Goal: Information Seeking & Learning: Learn about a topic

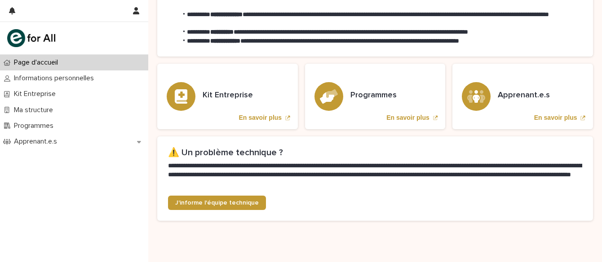
scroll to position [274, 0]
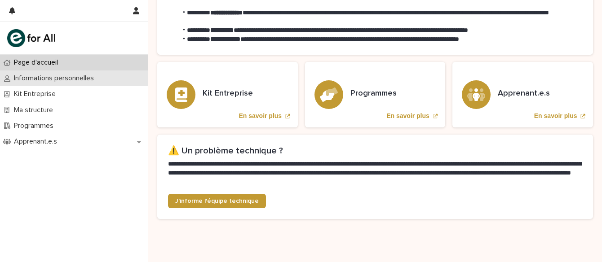
click at [78, 75] on p "Informations personnelles" at bounding box center [55, 78] width 91 height 9
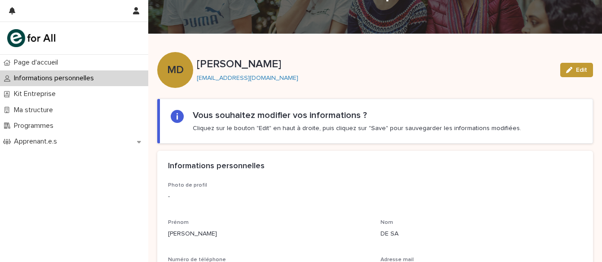
scroll to position [31, 0]
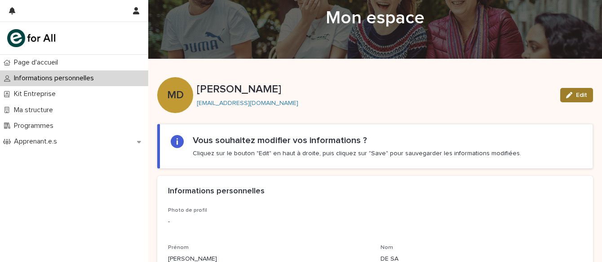
click at [568, 94] on icon "button" at bounding box center [569, 95] width 6 height 6
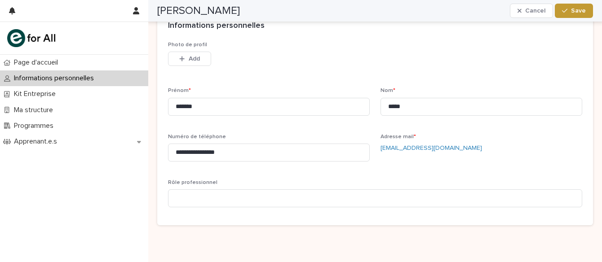
scroll to position [237, 0]
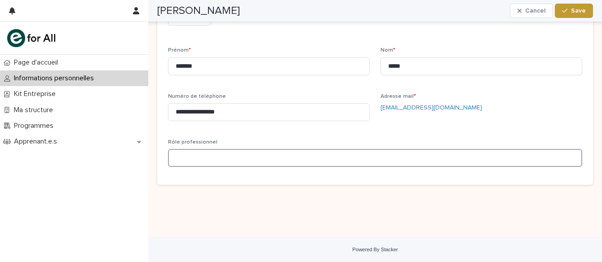
click at [209, 158] on input at bounding box center [375, 158] width 414 height 18
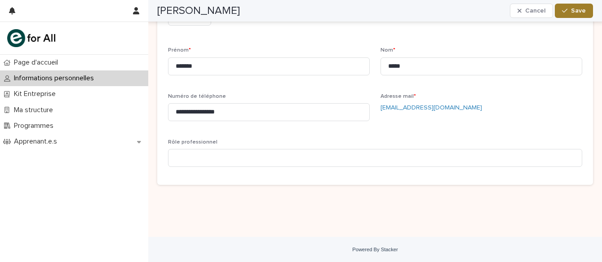
click at [585, 13] on span "Save" at bounding box center [578, 11] width 15 height 6
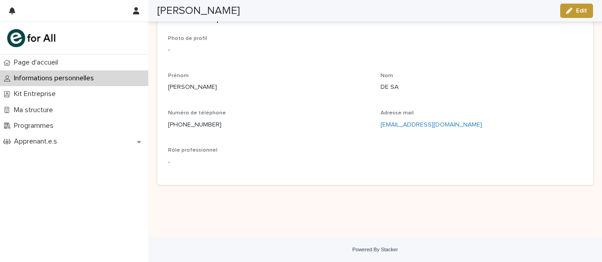
scroll to position [202, 0]
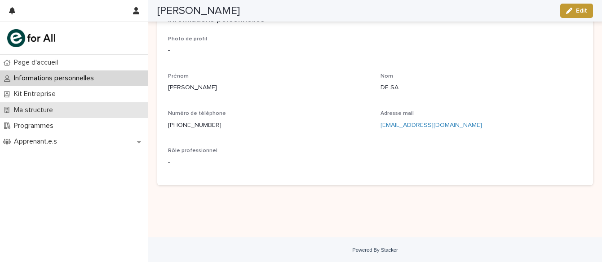
click at [48, 108] on p "Ma structure" at bounding box center [35, 110] width 50 height 9
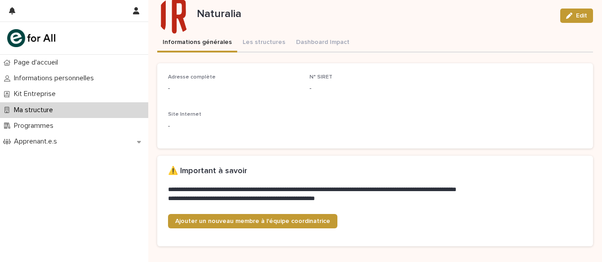
scroll to position [106, 0]
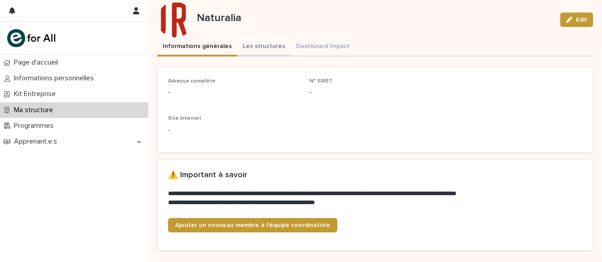
click at [248, 47] on div "**********" at bounding box center [375, 188] width 454 height 588
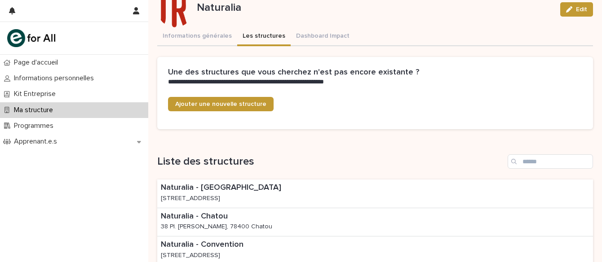
scroll to position [108, 0]
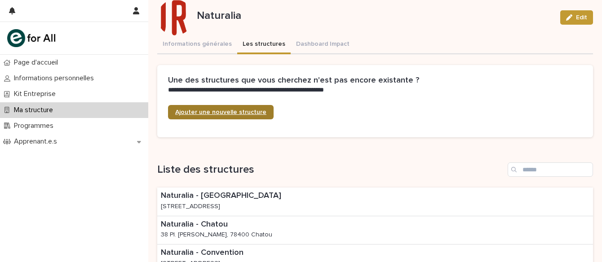
click at [224, 113] on span "Ajouter une nouvelle structure" at bounding box center [220, 112] width 91 height 6
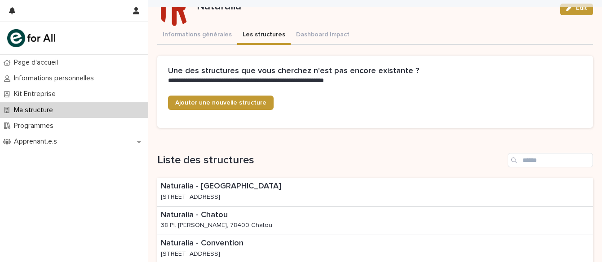
scroll to position [108, 0]
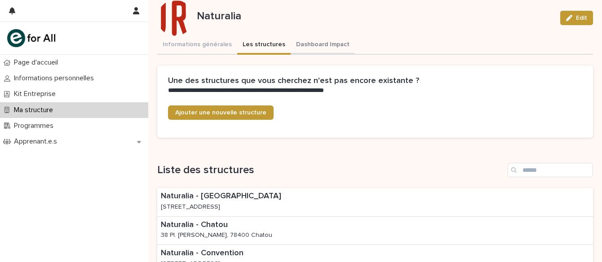
click at [310, 43] on button "Dashboard Impact" at bounding box center [323, 45] width 64 height 19
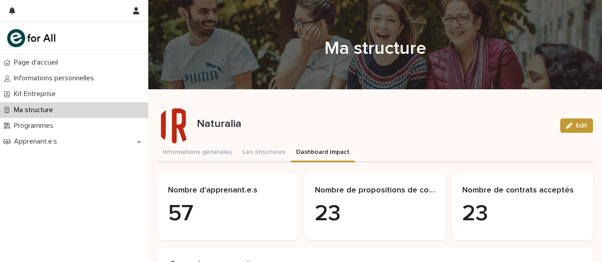
scroll to position [13, 0]
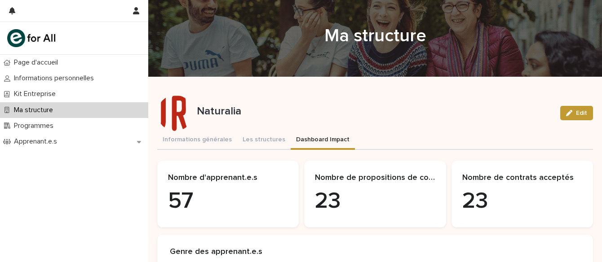
click at [31, 112] on p "Ma structure" at bounding box center [35, 110] width 50 height 9
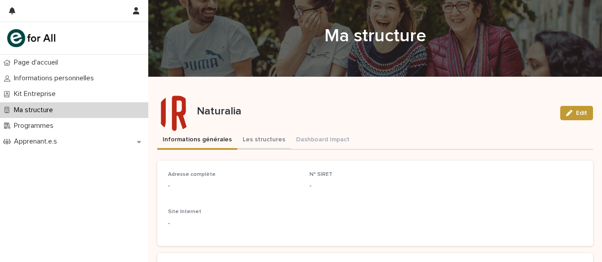
click at [275, 139] on button "Les structures" at bounding box center [263, 140] width 53 height 19
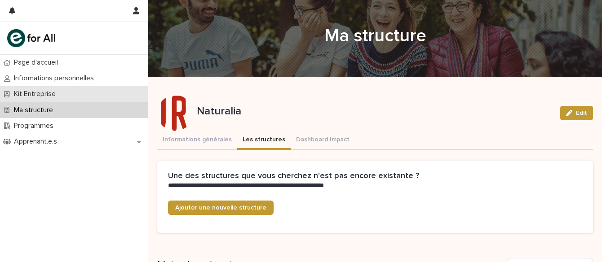
click at [52, 93] on p "Kit Entreprise" at bounding box center [36, 94] width 53 height 9
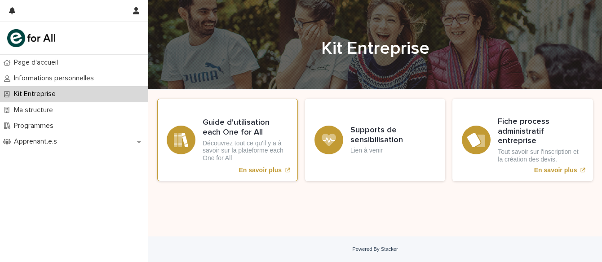
click at [185, 147] on div "En savoir plus" at bounding box center [181, 140] width 29 height 29
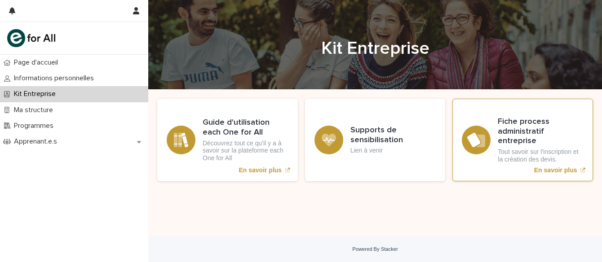
click at [506, 170] on div "Fiche process administratif entreprise Tout savoir sur l'inscription et la créa…" at bounding box center [522, 140] width 141 height 83
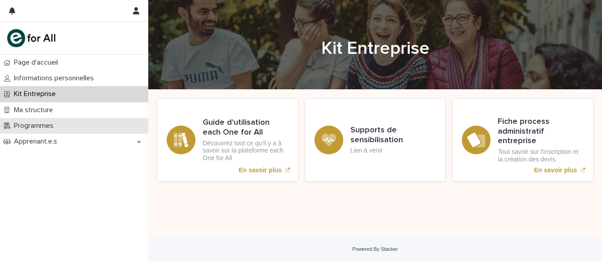
click at [34, 129] on p "Programmes" at bounding box center [35, 126] width 50 height 9
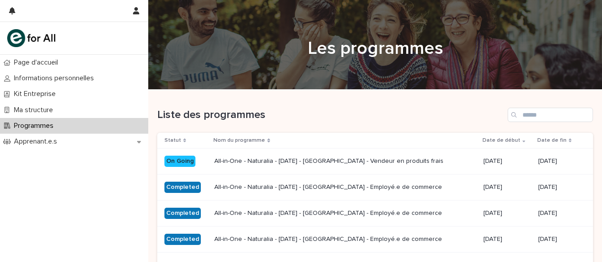
scroll to position [13, 0]
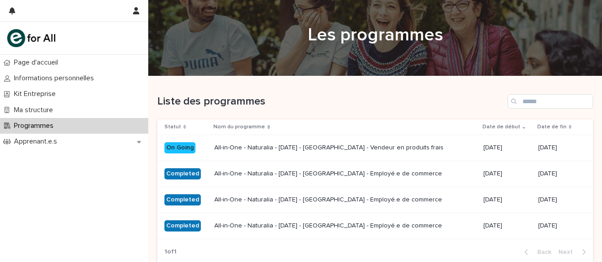
click at [182, 146] on div "On Going" at bounding box center [179, 147] width 31 height 11
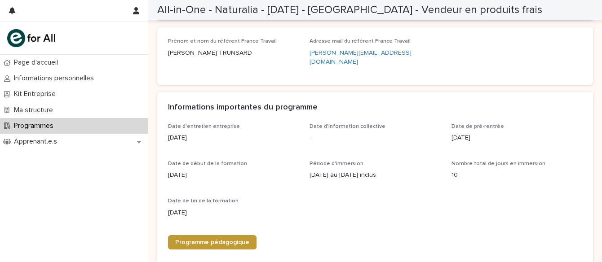
scroll to position [257, 0]
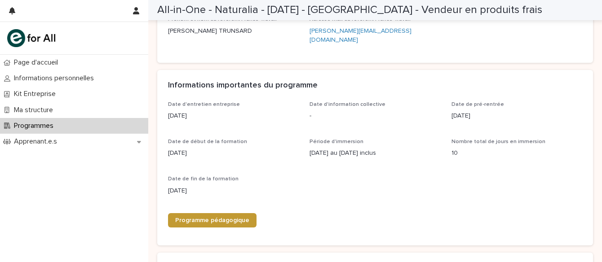
click at [356, 149] on p "[DATE] au [DATE] inclus" at bounding box center [375, 153] width 131 height 9
click at [452, 149] on p "10" at bounding box center [517, 153] width 131 height 9
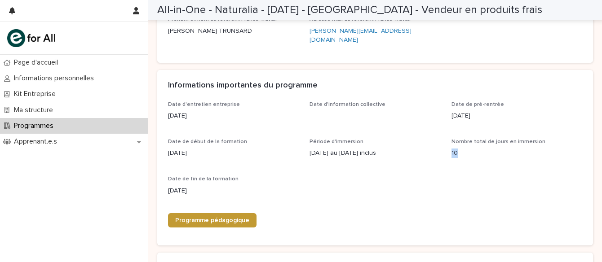
click at [452, 149] on p "10" at bounding box center [517, 153] width 131 height 9
click at [461, 111] on p "[DATE]" at bounding box center [517, 115] width 131 height 9
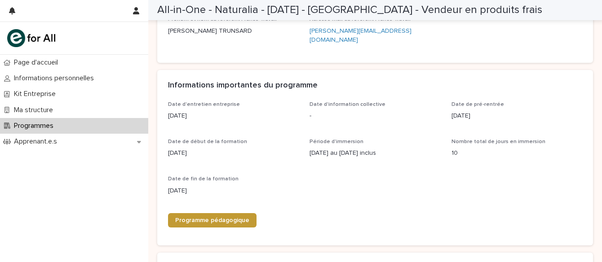
click at [480, 124] on div "Date d'entretien entreprise [DATE] Date d'information collective - Date de pré-…" at bounding box center [375, 169] width 414 height 134
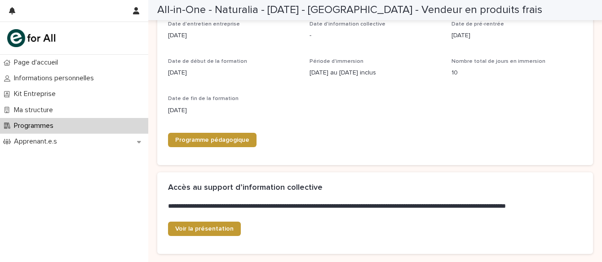
scroll to position [338, 0]
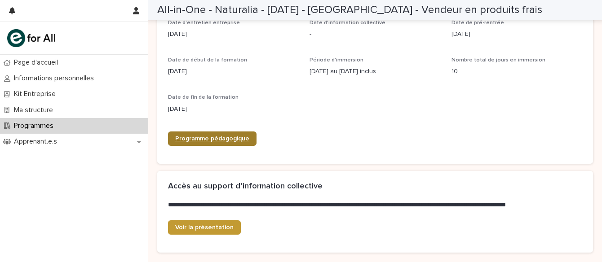
click at [229, 136] on span "Programme pédagogique" at bounding box center [212, 139] width 74 height 6
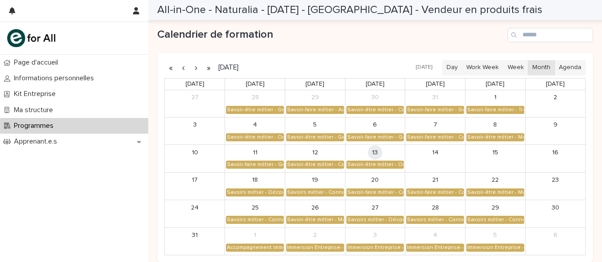
scroll to position [590, 0]
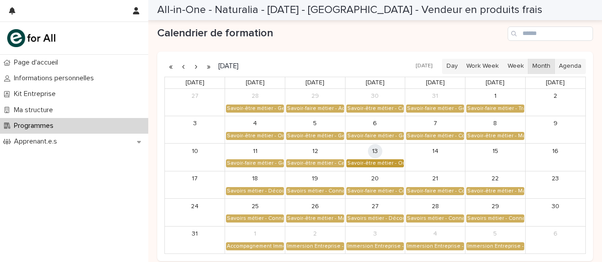
click at [386, 160] on div "Savoir-être métier - Organisation de son travail selon les priorités et ses obj…" at bounding box center [375, 163] width 57 height 7
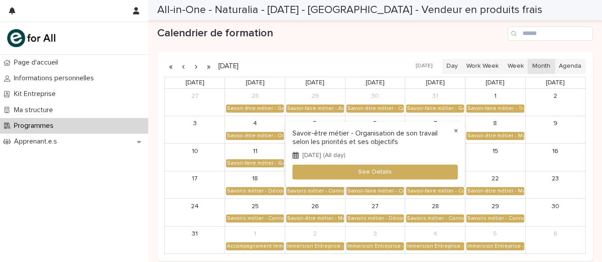
click at [454, 129] on button "×" at bounding box center [456, 131] width 11 height 11
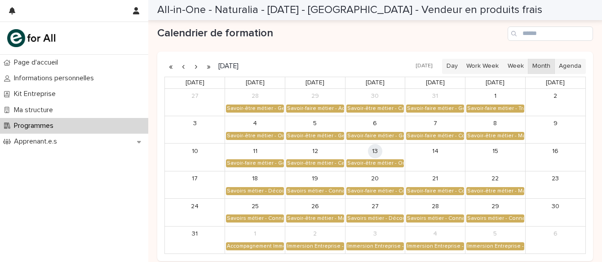
click at [450, 150] on div "14" at bounding box center [435, 157] width 60 height 27
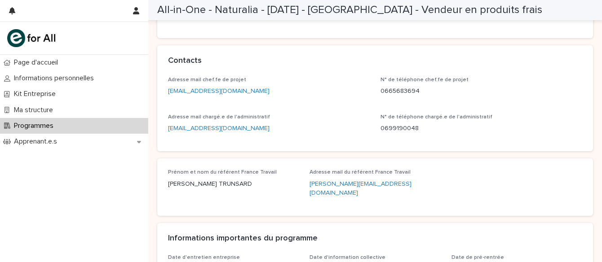
scroll to position [0, 0]
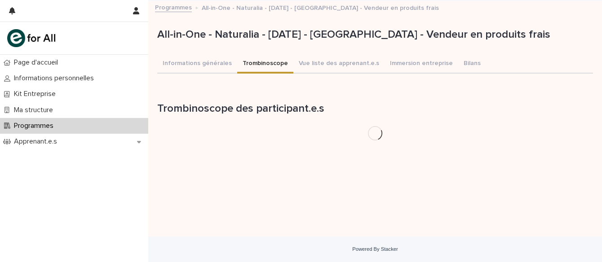
click at [253, 66] on button "Trombinoscope" at bounding box center [265, 64] width 56 height 19
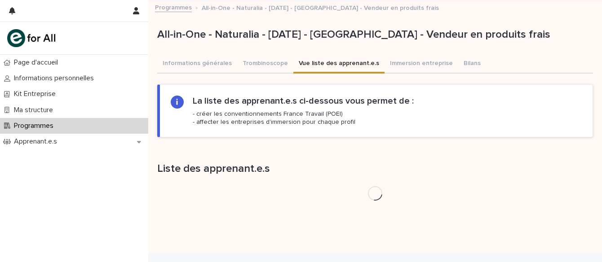
click at [317, 67] on button "Vue liste des apprenant.e.s" at bounding box center [338, 64] width 91 height 19
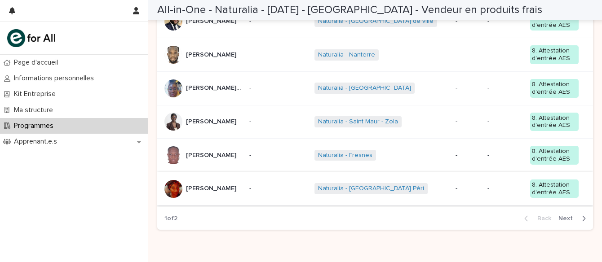
scroll to position [381, 0]
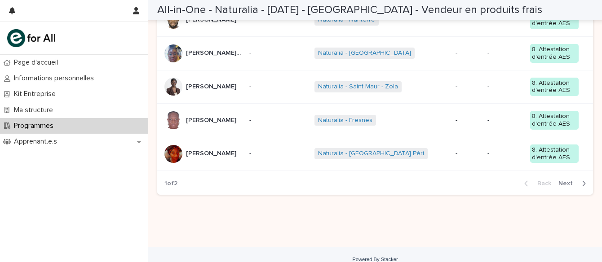
click at [565, 181] on span "Next" at bounding box center [569, 184] width 20 height 6
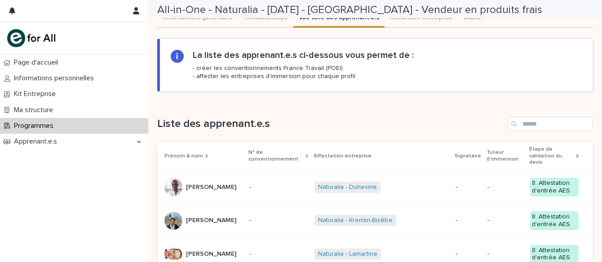
scroll to position [0, 0]
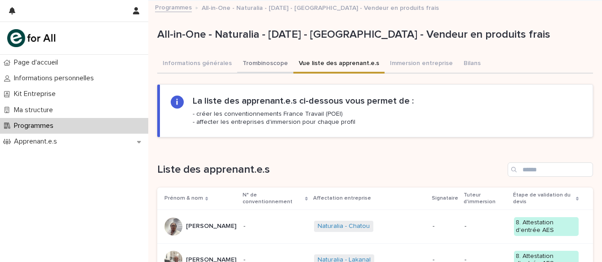
click at [255, 69] on button "Trombinoscope" at bounding box center [265, 64] width 56 height 19
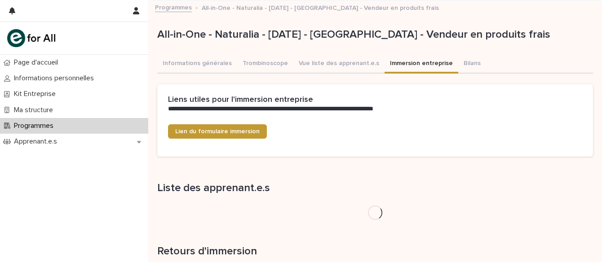
click at [397, 62] on button "Immersion entreprise" at bounding box center [422, 64] width 74 height 19
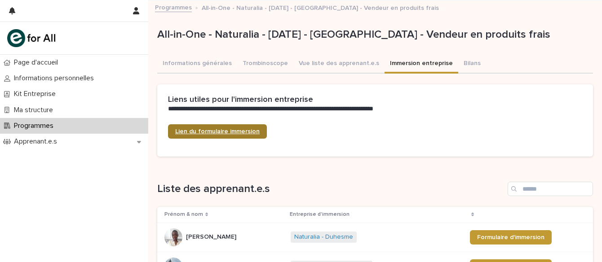
click at [231, 132] on span "Lien du formulaire immersion" at bounding box center [217, 132] width 84 height 6
click at [461, 62] on button "Bilans" at bounding box center [472, 64] width 28 height 19
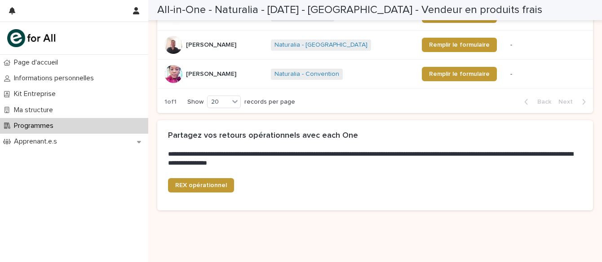
scroll to position [570, 0]
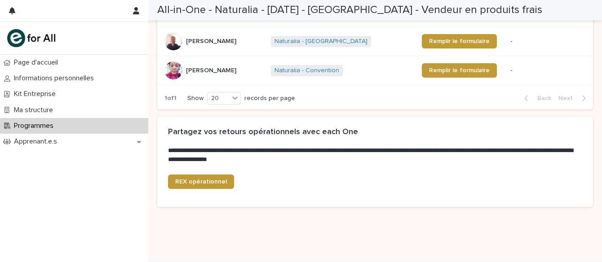
drag, startPoint x: 165, startPoint y: 169, endPoint x: 185, endPoint y: 168, distance: 19.9
click at [185, 168] on div "**********" at bounding box center [375, 146] width 436 height 58
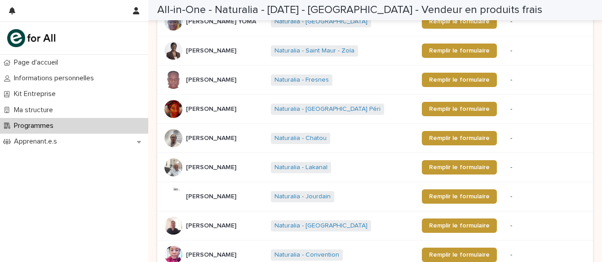
scroll to position [0, 0]
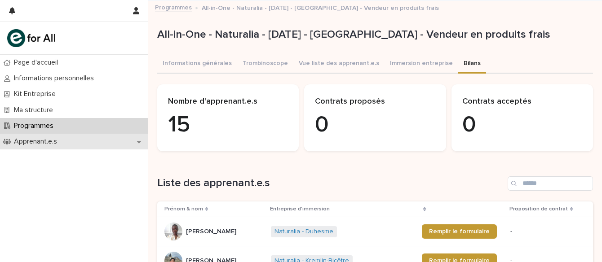
click at [44, 140] on p "Apprenant.e.s" at bounding box center [37, 141] width 54 height 9
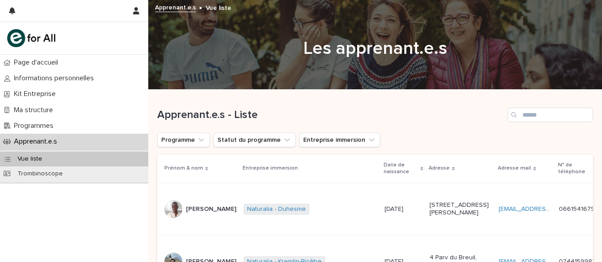
click at [180, 218] on div at bounding box center [173, 209] width 18 height 18
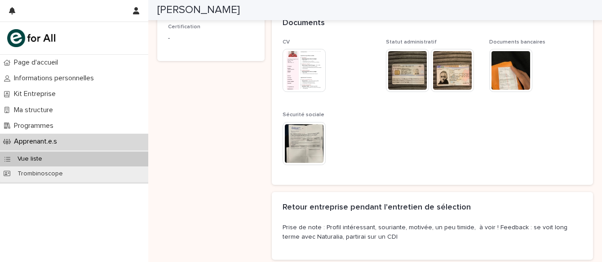
scroll to position [282, 0]
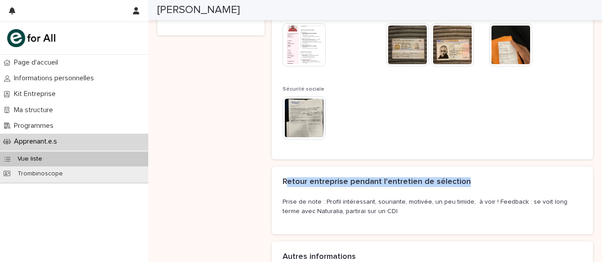
drag, startPoint x: 286, startPoint y: 164, endPoint x: 391, endPoint y: 172, distance: 105.5
click at [391, 172] on div "Retour entreprise pendant l'entretien de sélection" at bounding box center [433, 182] width 322 height 31
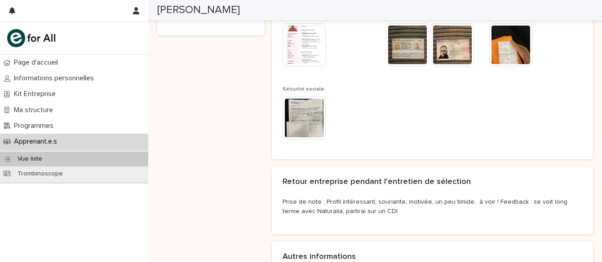
click at [399, 198] on div "Prise de note : Profil intéressant, souriante, motivée, un peu timide, à voir !…" at bounding box center [433, 211] width 300 height 26
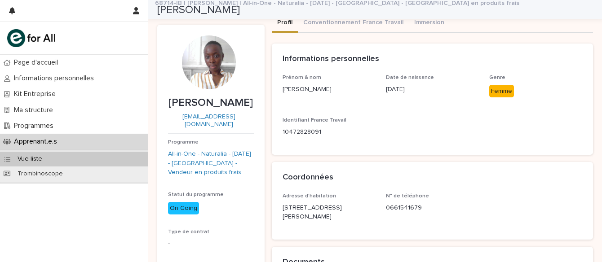
scroll to position [0, 0]
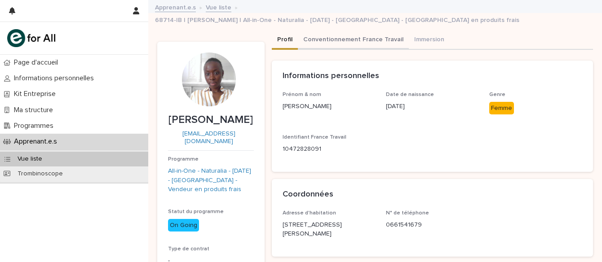
click at [341, 31] on button "Conventionnement France Travail" at bounding box center [353, 40] width 111 height 19
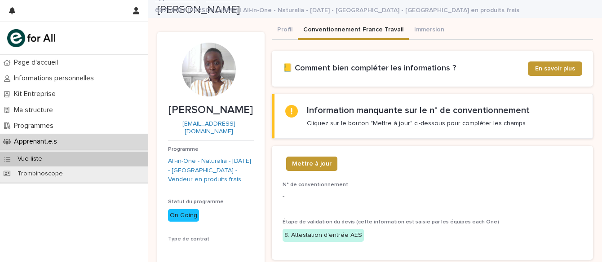
scroll to position [4, 0]
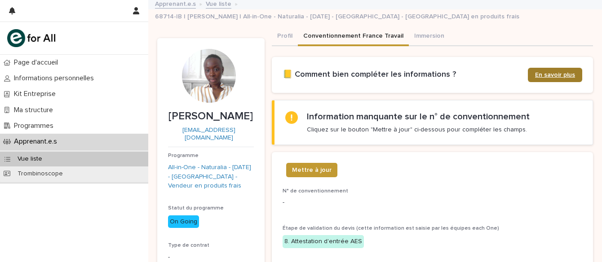
click at [535, 68] on link "En savoir plus" at bounding box center [555, 75] width 54 height 14
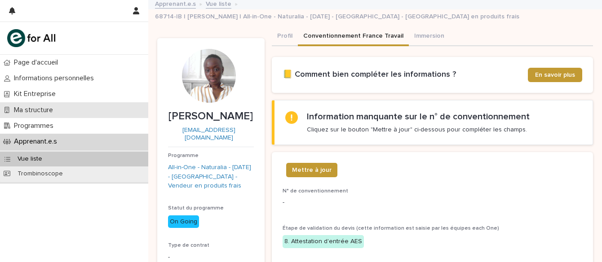
click at [49, 109] on p "Ma structure" at bounding box center [35, 110] width 50 height 9
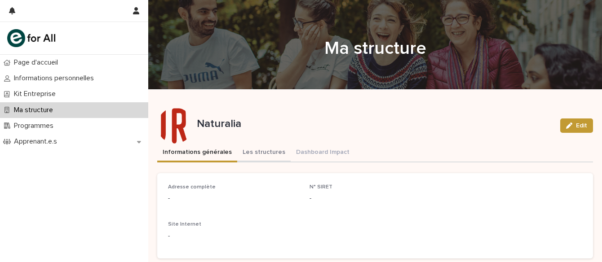
click at [256, 154] on button "Les structures" at bounding box center [263, 153] width 53 height 19
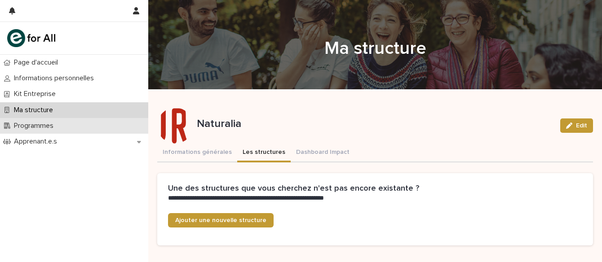
click at [53, 131] on div "Programmes" at bounding box center [74, 126] width 148 height 16
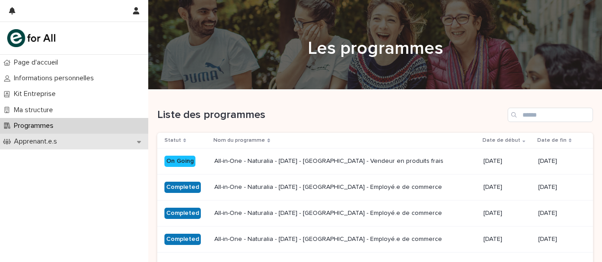
click at [73, 138] on div "Apprenant.e.s" at bounding box center [74, 142] width 148 height 16
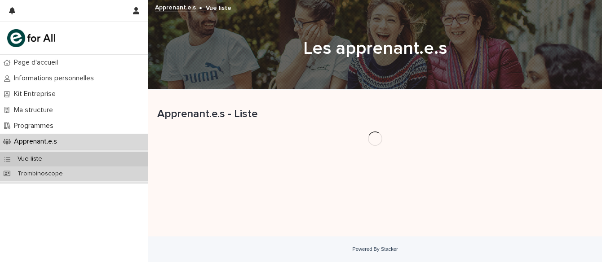
click at [65, 177] on div "Trombinoscope" at bounding box center [74, 174] width 148 height 15
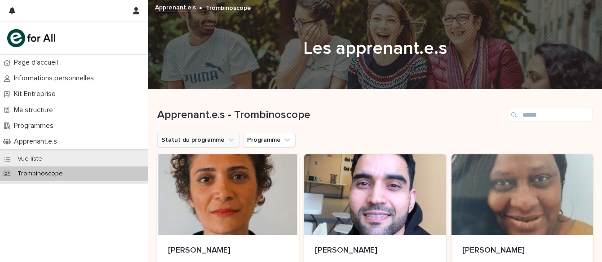
click at [211, 137] on button "Statut du programme" at bounding box center [198, 140] width 82 height 14
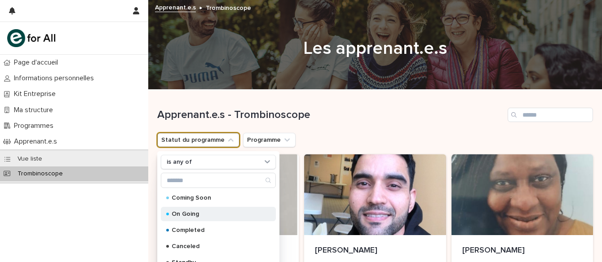
click at [194, 211] on p "On Going" at bounding box center [217, 214] width 90 height 6
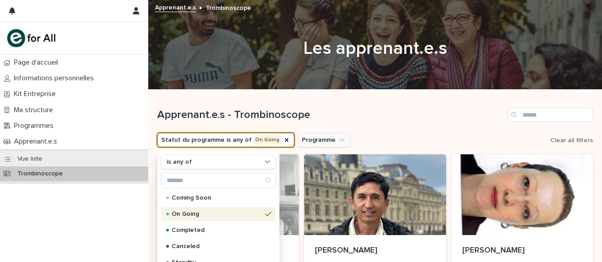
click at [323, 137] on button "Programme" at bounding box center [324, 140] width 53 height 14
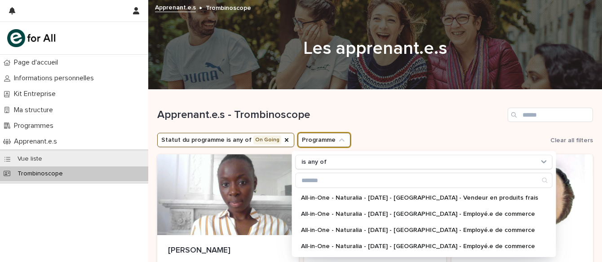
click at [351, 126] on div "Apprenant.e.s - Trombinoscope" at bounding box center [375, 111] width 436 height 43
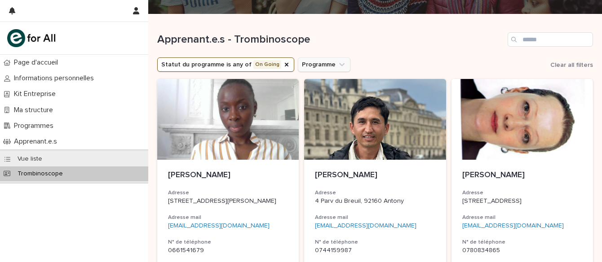
scroll to position [84, 0]
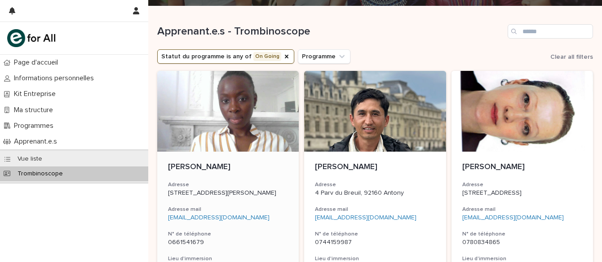
click at [271, 188] on div "[STREET_ADDRESS][PERSON_NAME]" at bounding box center [228, 192] width 120 height 9
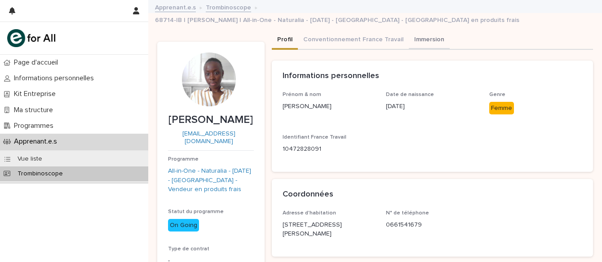
click at [420, 31] on button "Immersion" at bounding box center [429, 40] width 41 height 19
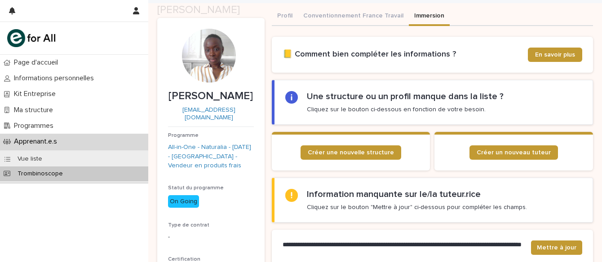
scroll to position [25, 0]
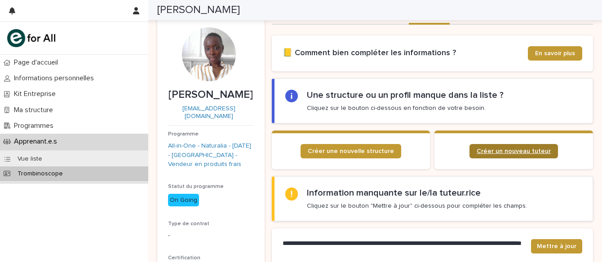
click at [485, 148] on span "Créer un nouveau tuteur" at bounding box center [514, 151] width 74 height 6
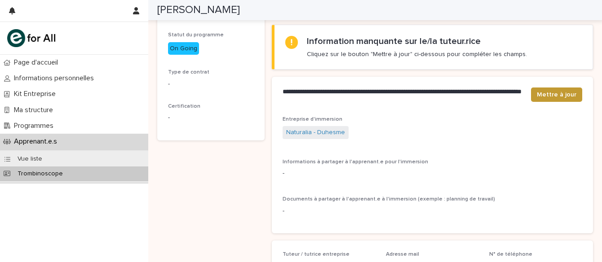
scroll to position [176, 0]
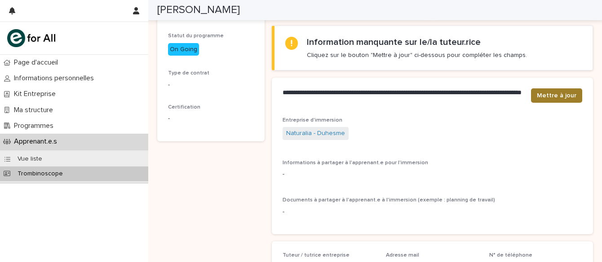
click at [540, 89] on button "Mettre à jour" at bounding box center [556, 96] width 51 height 14
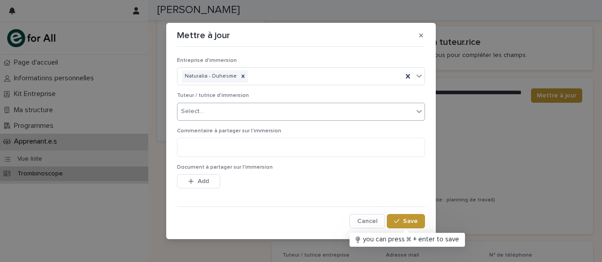
click at [404, 107] on div "Select..." at bounding box center [295, 111] width 236 height 15
click at [174, 133] on section "Mettre à jour Entreprise d'immersion Naturalia - Duhesme Tuteur / tutrice d'imm…" at bounding box center [301, 131] width 270 height 217
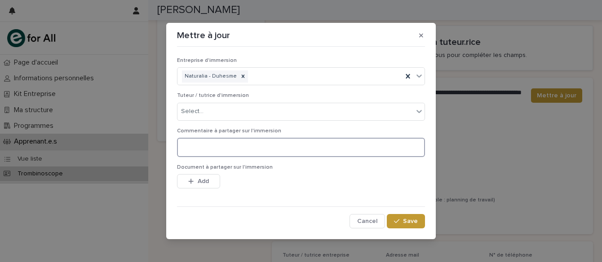
click at [262, 149] on textarea at bounding box center [301, 147] width 248 height 19
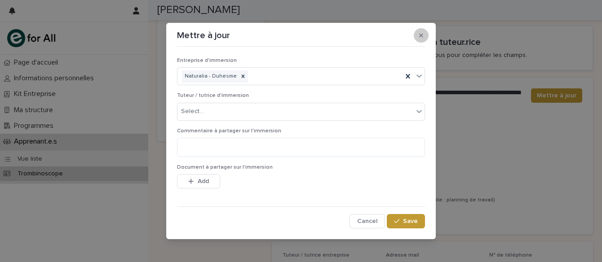
click at [421, 33] on icon "button" at bounding box center [421, 35] width 4 height 6
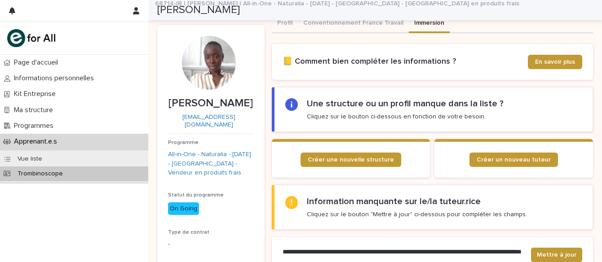
scroll to position [0, 0]
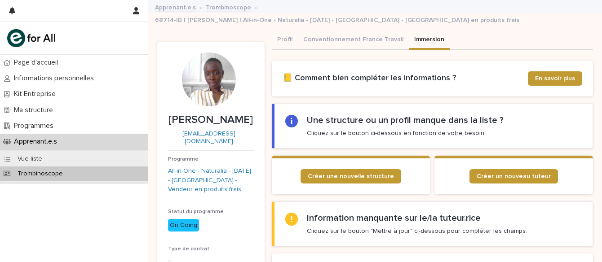
click at [284, 129] on section "Une structure ou un profil manque dans la liste ? Cliquez sur le bouton ci-dess…" at bounding box center [433, 126] width 322 height 45
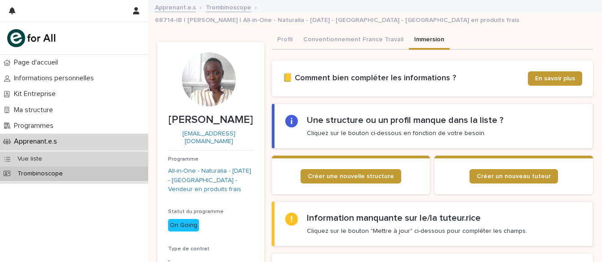
click at [32, 159] on p "Vue liste" at bounding box center [29, 159] width 39 height 8
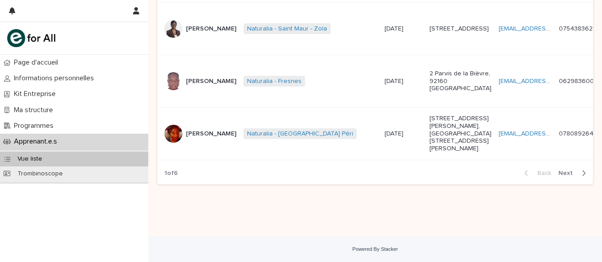
scroll to position [1009, 0]
click at [567, 173] on span "Next" at bounding box center [569, 173] width 20 height 6
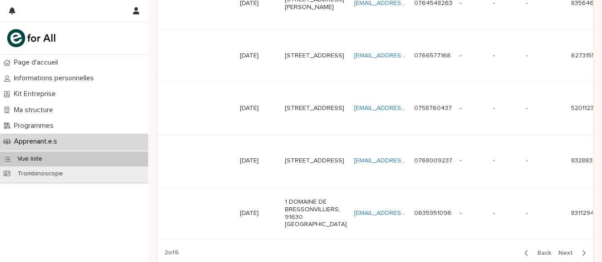
scroll to position [0, 102]
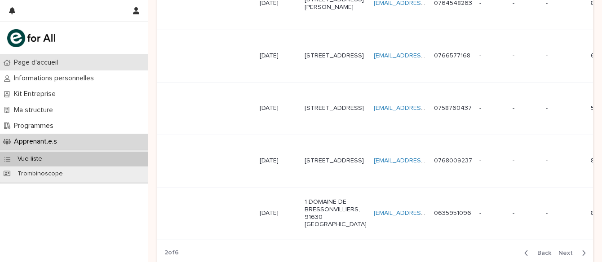
click at [37, 61] on p "Page d'accueil" at bounding box center [37, 62] width 55 height 9
